Goal: Task Accomplishment & Management: Manage account settings

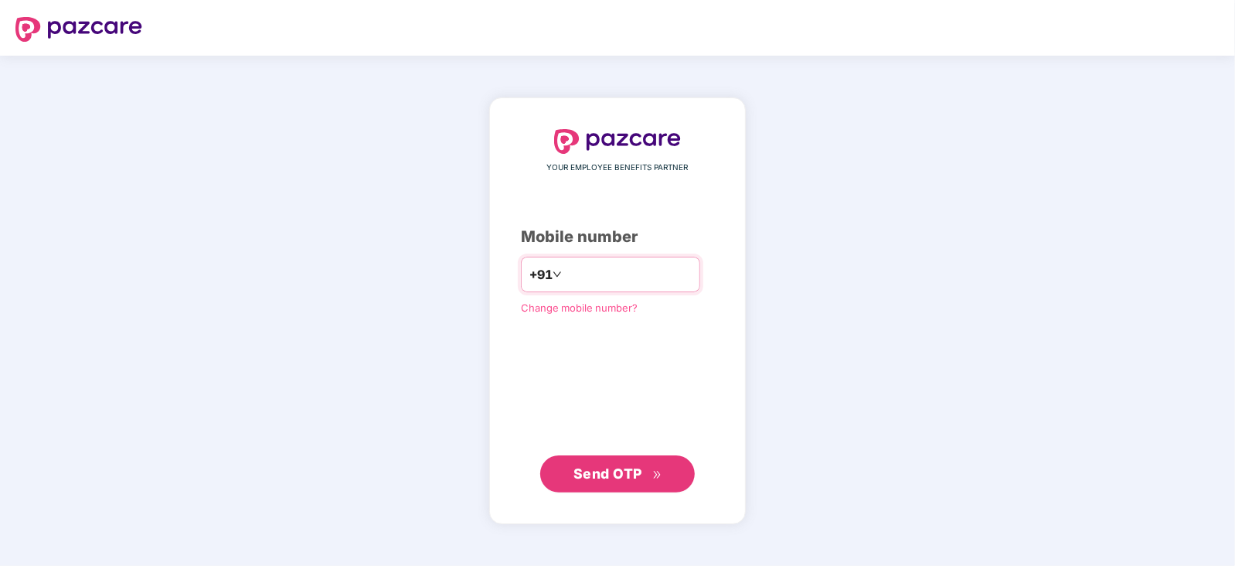
click at [565, 264] on input "number" at bounding box center [628, 274] width 127 height 25
type input "**********"
click at [616, 474] on span "Send OTP" at bounding box center [607, 472] width 69 height 16
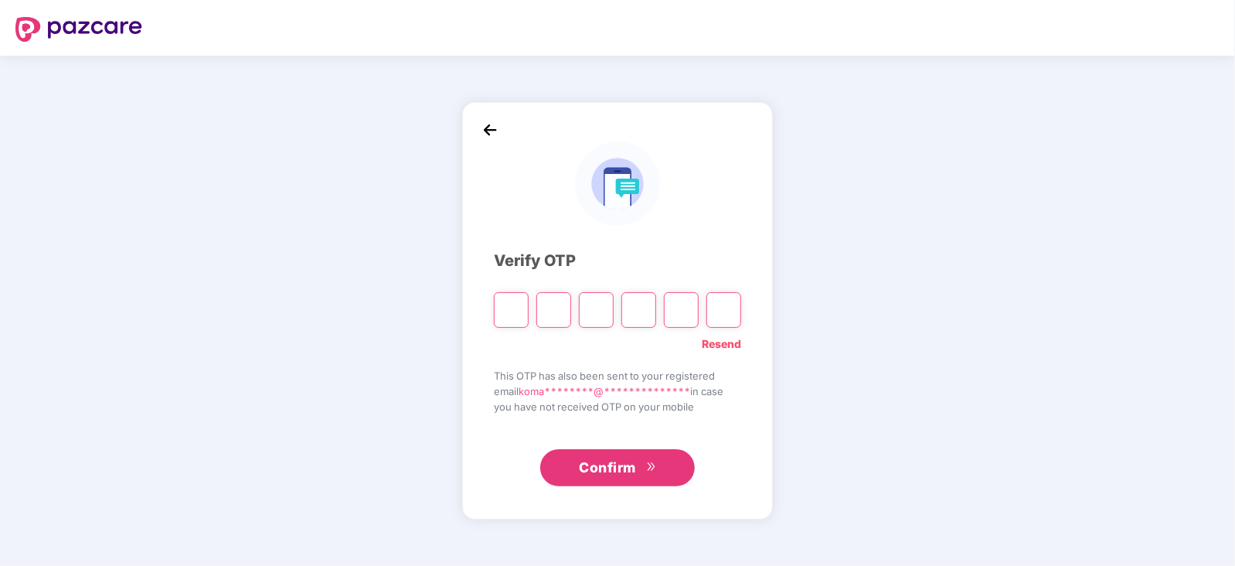
type input "*"
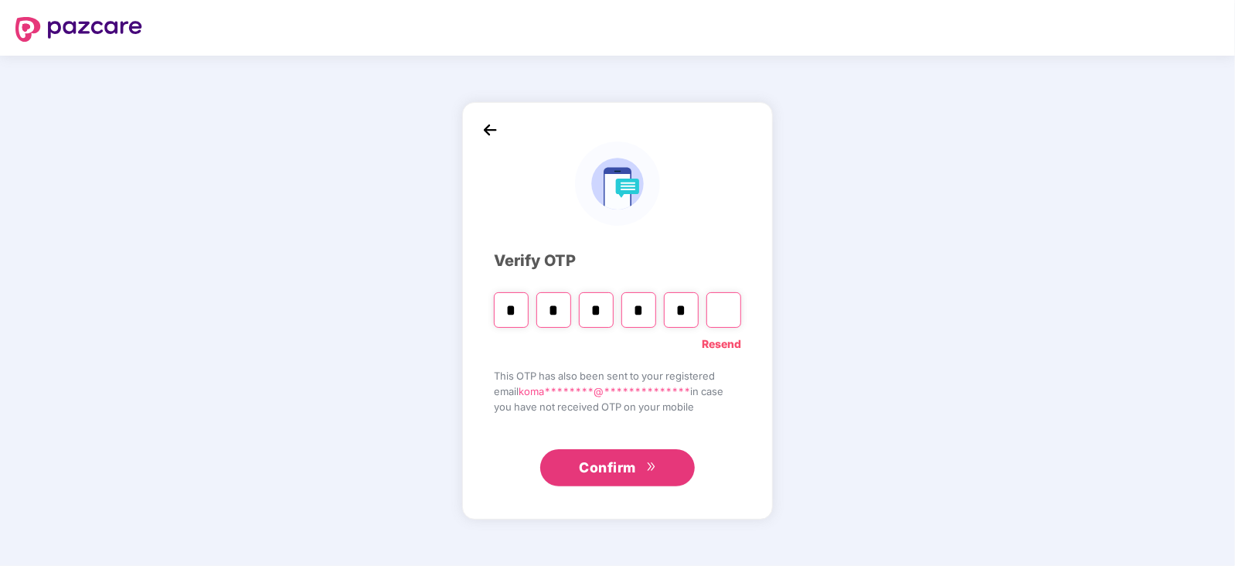
type input "*"
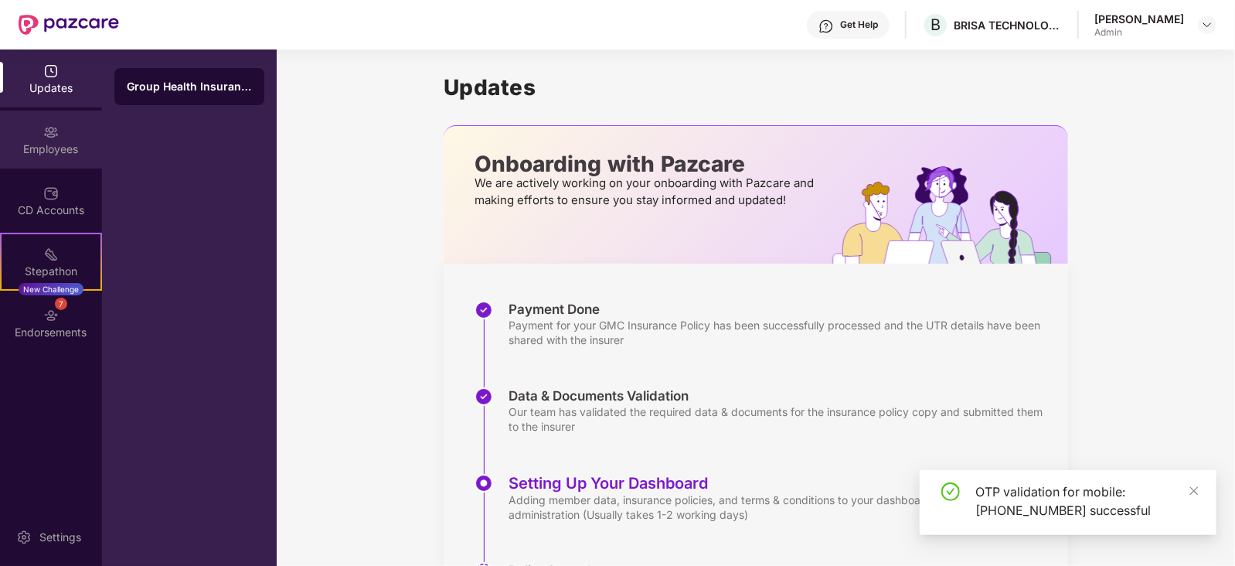
click at [63, 151] on div "Employees" at bounding box center [51, 148] width 102 height 15
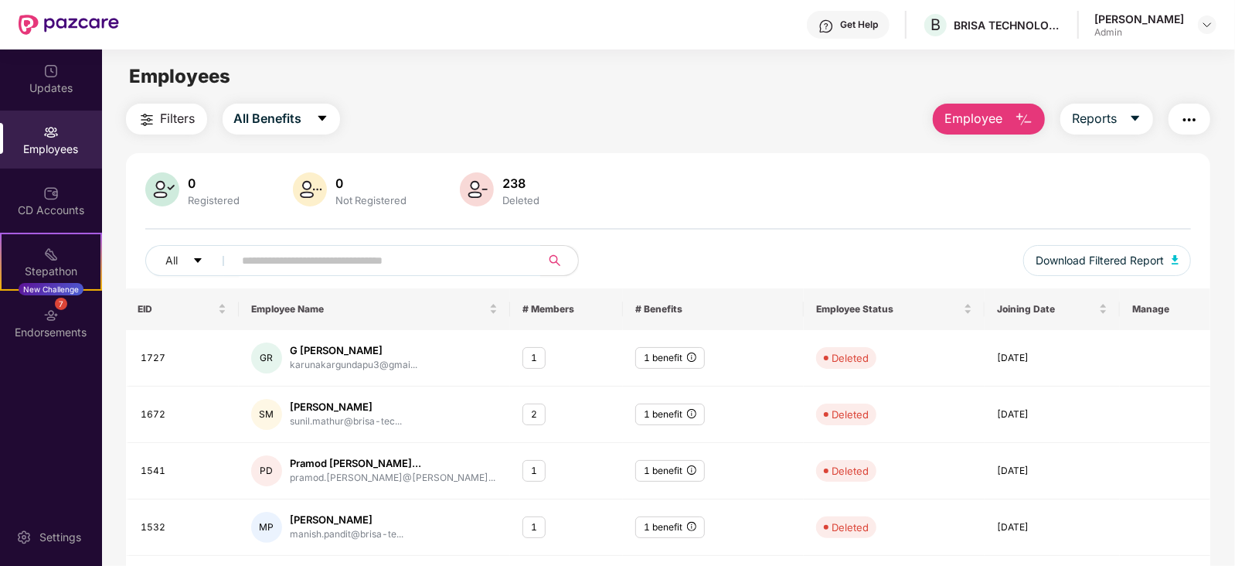
click at [676, 182] on div "0 Registered 0 Not Registered 238 Deleted" at bounding box center [668, 190] width 1046 height 37
click at [608, 195] on div "0 Registered 0 Not Registered 238 Deleted" at bounding box center [668, 190] width 1046 height 37
click at [645, 189] on div "0 Registered 0 Not Registered 238 Deleted" at bounding box center [668, 190] width 1046 height 37
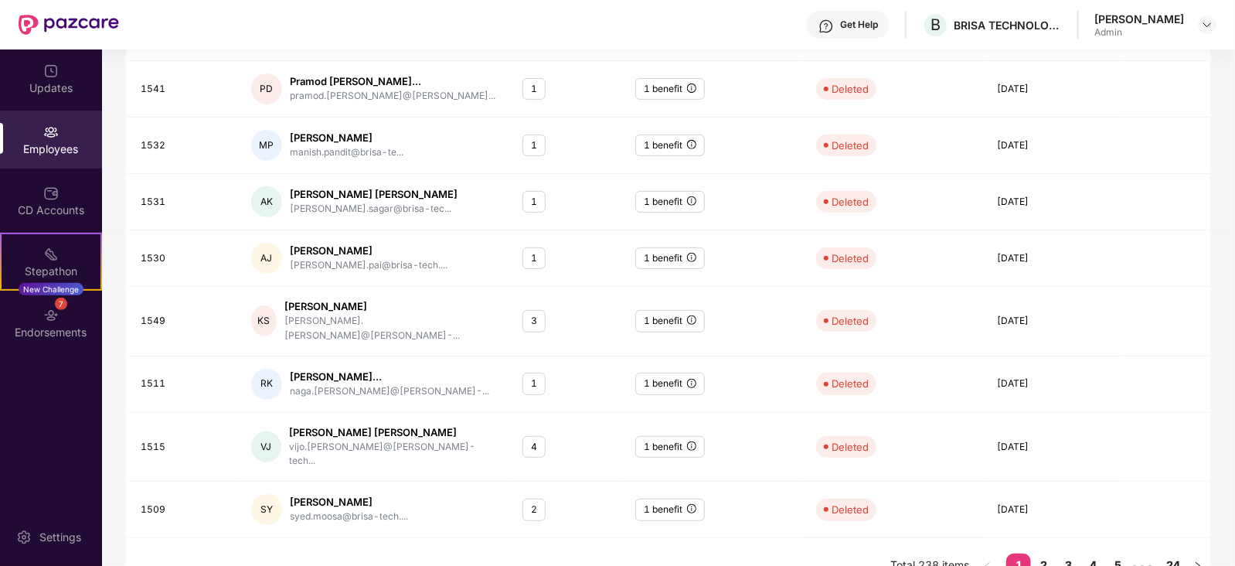
click at [1213, 197] on div "Filters All Benefits Employee Reports 0 Registered 0 Not Registered 238 Deleted…" at bounding box center [668, 158] width 1132 height 873
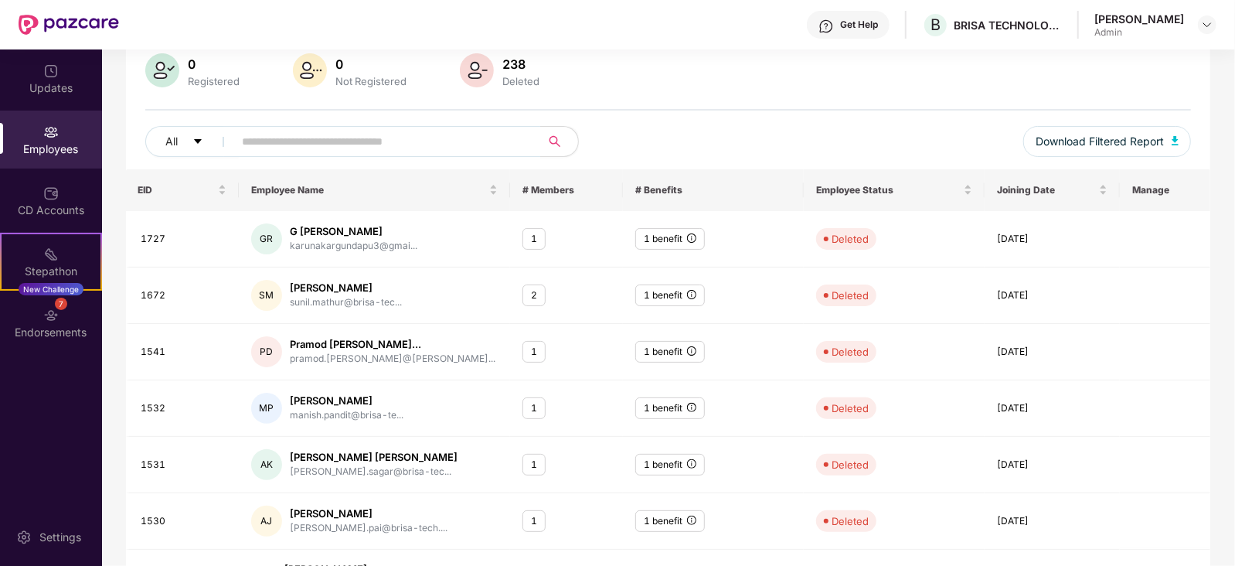
scroll to position [116, 0]
